Goal: Information Seeking & Learning: Learn about a topic

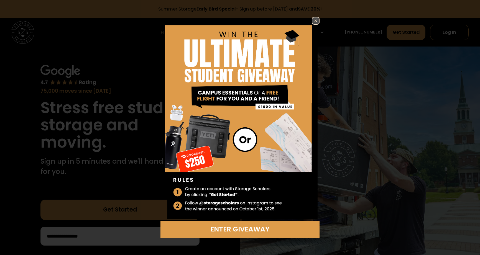
click at [317, 21] on img at bounding box center [315, 20] width 7 height 7
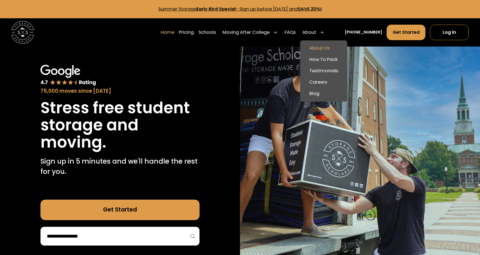
click at [321, 49] on link "About Us" at bounding box center [323, 48] width 42 height 11
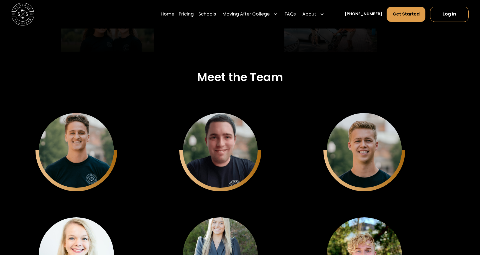
scroll to position [1442, 0]
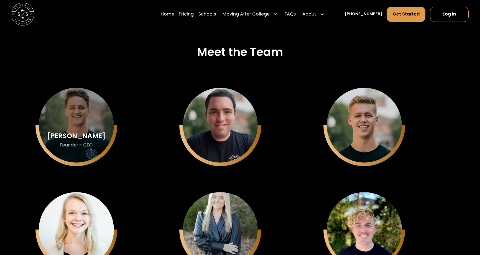
click at [78, 120] on div "[PERSON_NAME] Founder - CEO" at bounding box center [76, 125] width 75 height 75
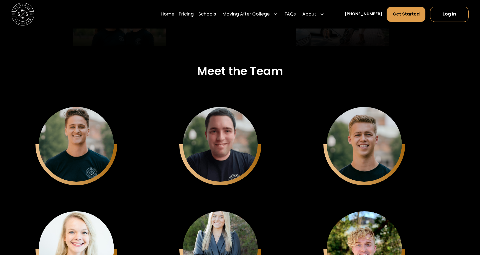
scroll to position [1414, 0]
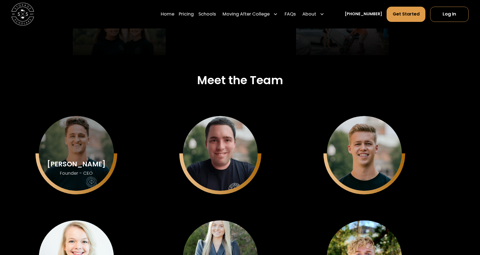
click at [76, 174] on div "Founder - CEO" at bounding box center [76, 173] width 33 height 6
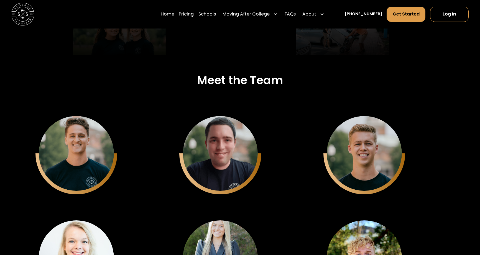
click at [116, 158] on div "[PERSON_NAME] Founder - CEO" at bounding box center [76, 154] width 82 height 82
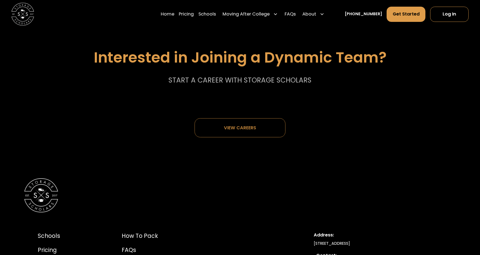
scroll to position [2997, 0]
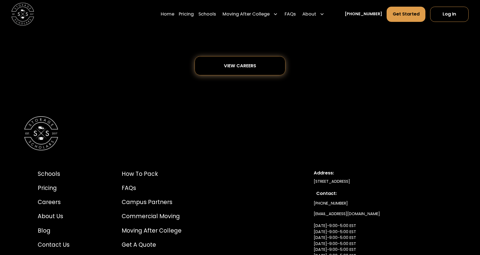
click at [250, 63] on div "View careers" at bounding box center [240, 65] width 32 height 5
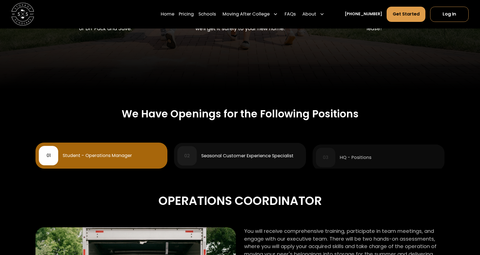
scroll to position [170, 0]
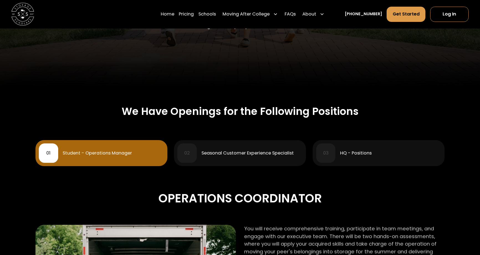
click at [225, 154] on div "Seasonal Customer Experience Specialist" at bounding box center [248, 153] width 92 height 4
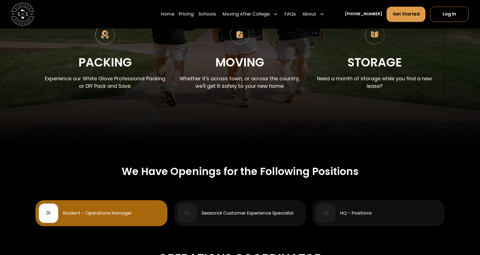
scroll to position [0, 0]
